Goal: Task Accomplishment & Management: Manage account settings

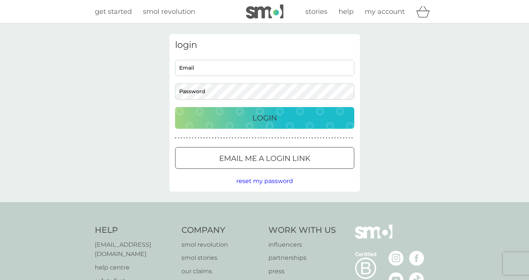
type input "[EMAIL_ADDRESS][DOMAIN_NAME]"
click at [292, 118] on div "Login" at bounding box center [265, 118] width 164 height 12
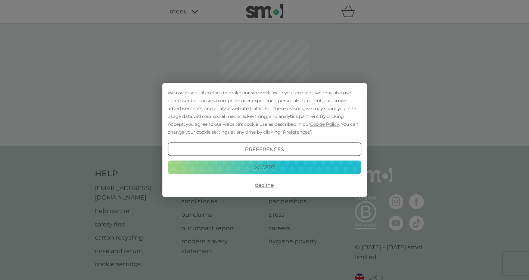
click at [286, 168] on button "Accept" at bounding box center [265, 166] width 194 height 13
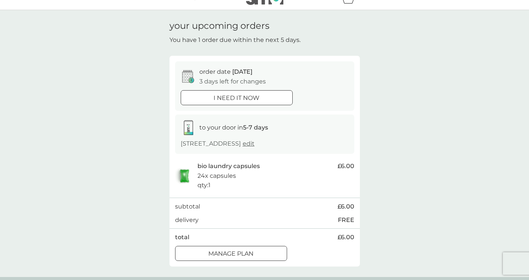
scroll to position [75, 0]
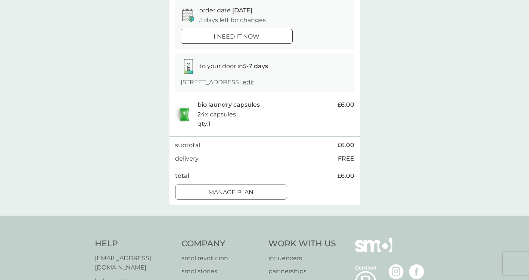
click at [242, 192] on div at bounding box center [240, 191] width 4 height 4
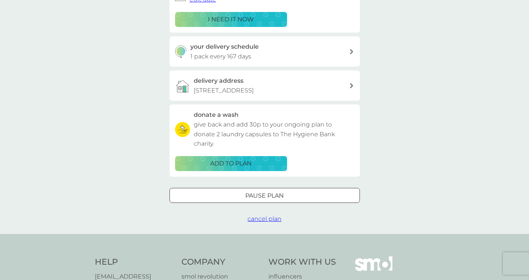
scroll to position [75, 0]
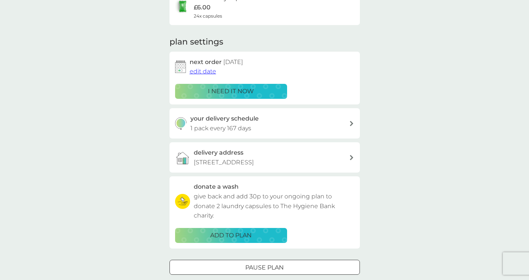
click at [352, 124] on icon at bounding box center [352, 123] width 4 height 5
select select "119"
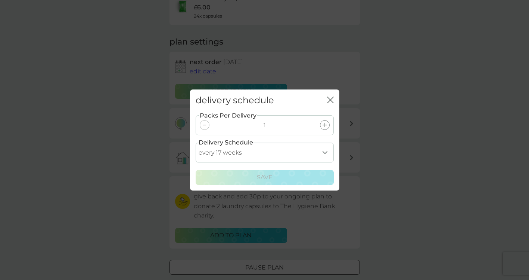
click at [324, 125] on icon at bounding box center [325, 125] width 4 height 4
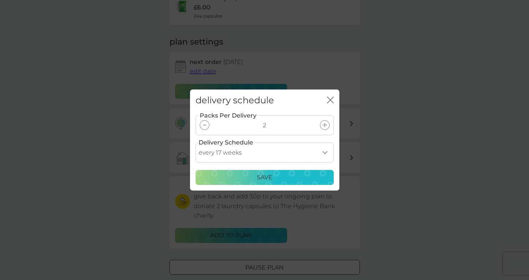
click at [207, 124] on div at bounding box center [205, 125] width 10 height 10
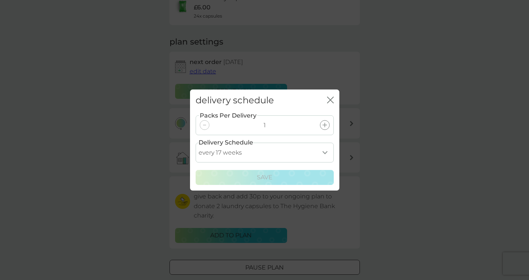
click at [326, 151] on select "every 1 week every 2 weeks every 3 weeks every 4 weeks every 5 weeks every 6 we…" at bounding box center [265, 152] width 138 height 20
click at [196, 142] on select "every 1 week every 2 weeks every 3 weeks every 4 weeks every 5 weeks every 6 we…" at bounding box center [265, 152] width 138 height 20
click at [332, 99] on icon "close" at bounding box center [330, 99] width 7 height 7
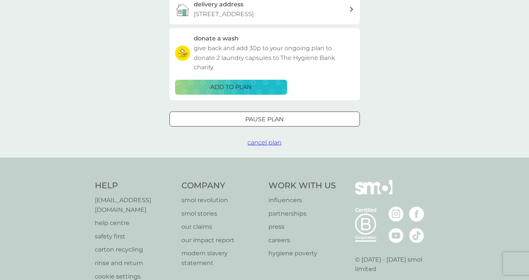
scroll to position [224, 0]
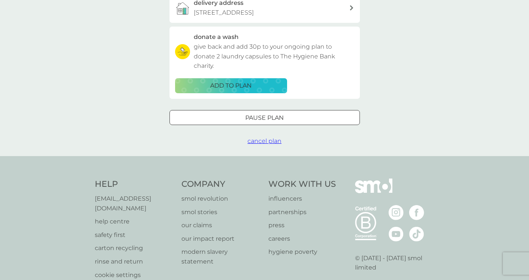
click at [264, 115] on div at bounding box center [264, 118] width 27 height 8
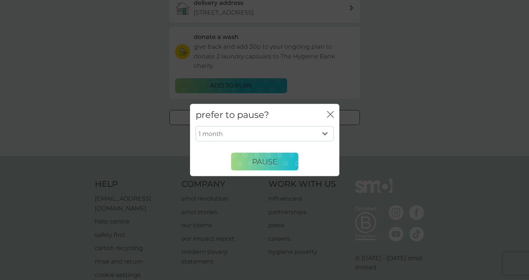
click at [326, 134] on select "1 month 2 months 3 months 4 months 5 months 6 months" at bounding box center [265, 134] width 138 height 16
select select "6"
click at [196, 126] on select "1 month 2 months 3 months 4 months 5 months 6 months" at bounding box center [265, 134] width 138 height 16
click at [259, 159] on span "Pause" at bounding box center [264, 161] width 25 height 9
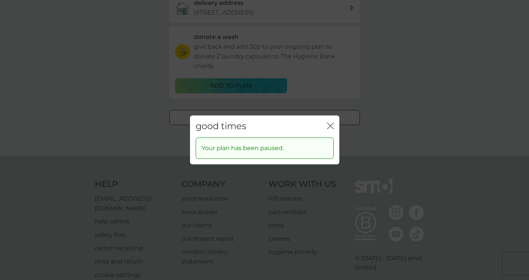
click at [332, 126] on icon "close" at bounding box center [330, 125] width 7 height 7
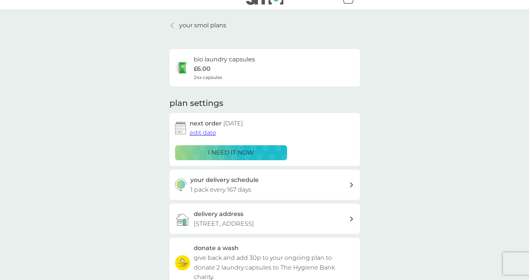
scroll to position [0, 0]
